Goal: Browse casually

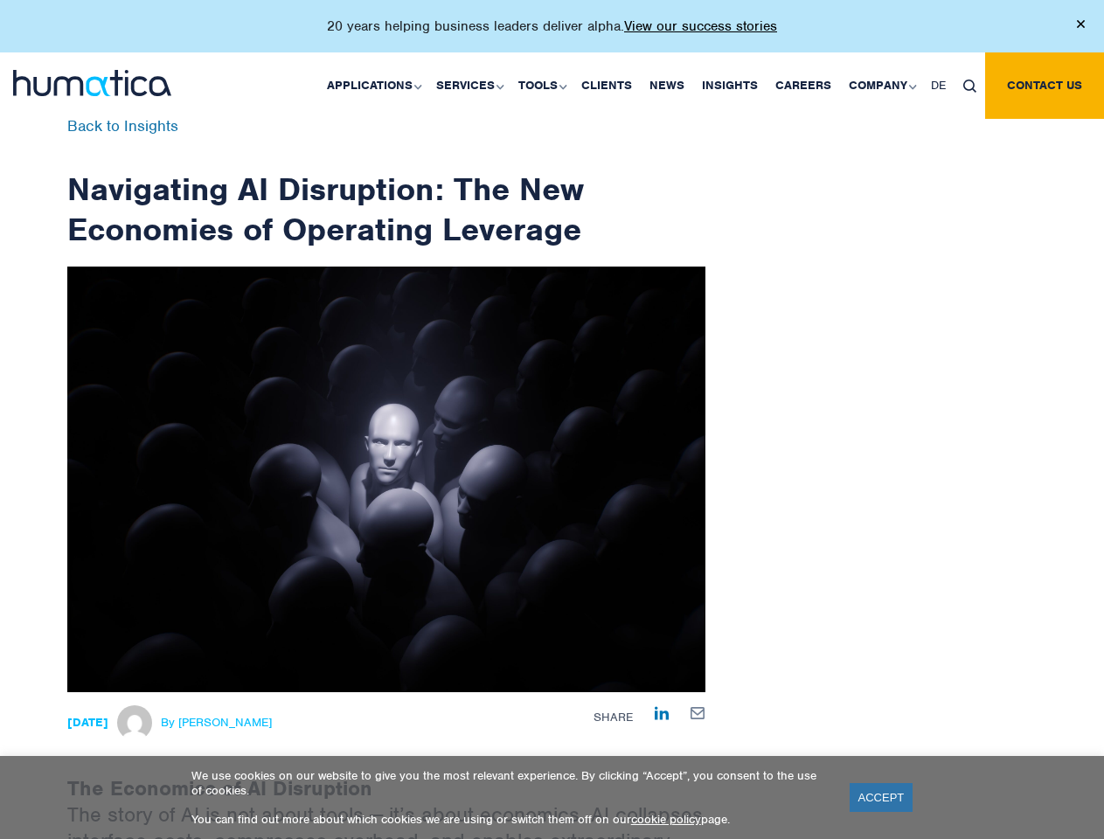
click at [551, 33] on p "20 years helping business leaders deliver alpha. View our success stories" at bounding box center [552, 25] width 450 height 17
click at [378, 85] on link "Applications" at bounding box center [372, 85] width 109 height 66
click at [472, 85] on link "Services" at bounding box center [468, 85] width 82 height 66
click at [544, 85] on link "Tools" at bounding box center [541, 85] width 63 height 66
click at [881, 85] on link "Company" at bounding box center [881, 85] width 82 height 66
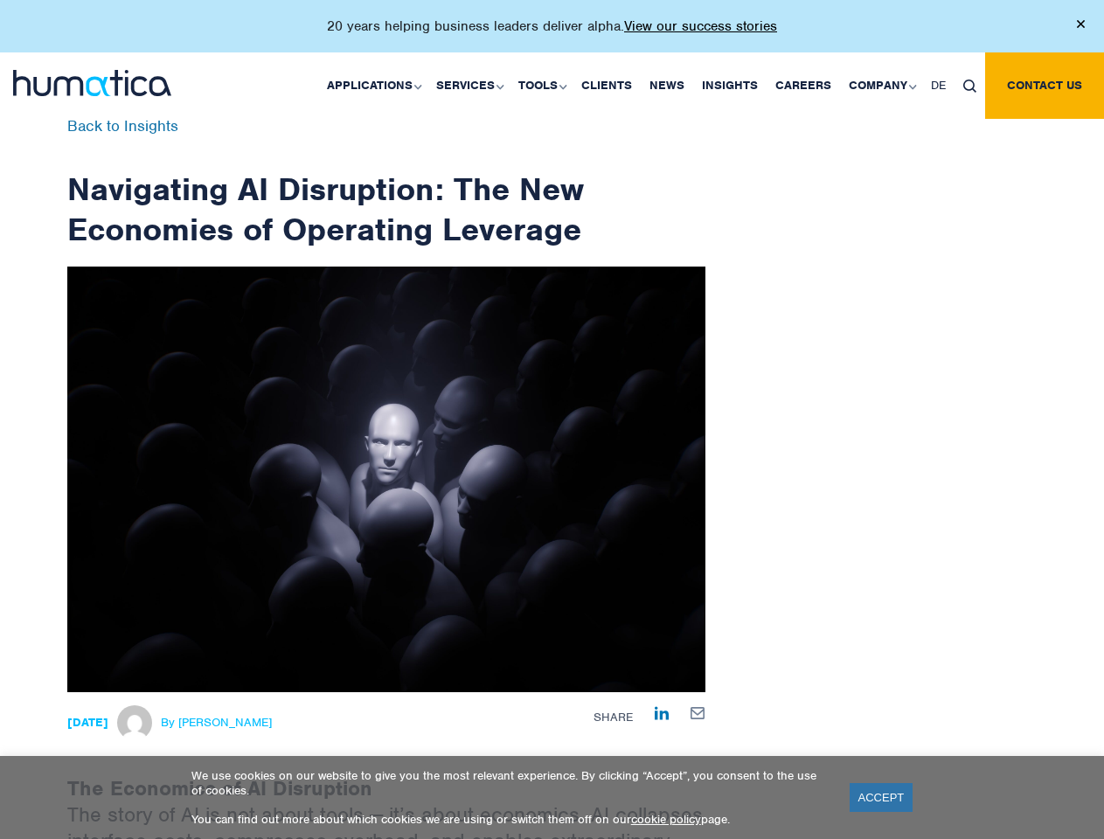
click at [969, 85] on img at bounding box center [969, 86] width 13 height 13
click at [881, 797] on link "ACCEPT" at bounding box center [881, 797] width 64 height 29
